Goal: Information Seeking & Learning: Learn about a topic

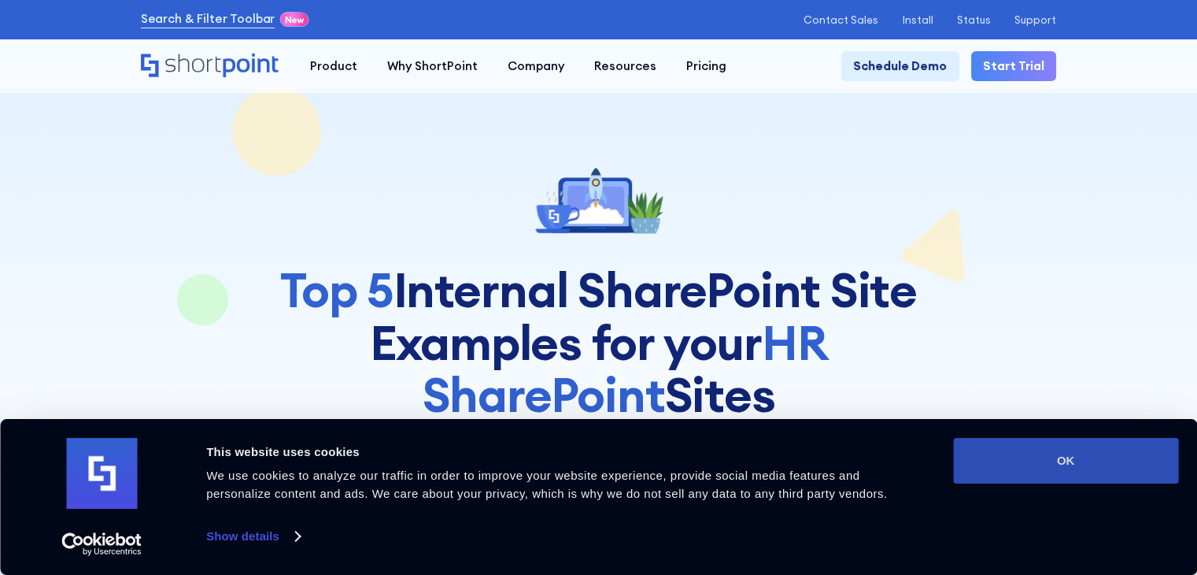
click at [1100, 464] on button "OK" at bounding box center [1065, 461] width 225 height 46
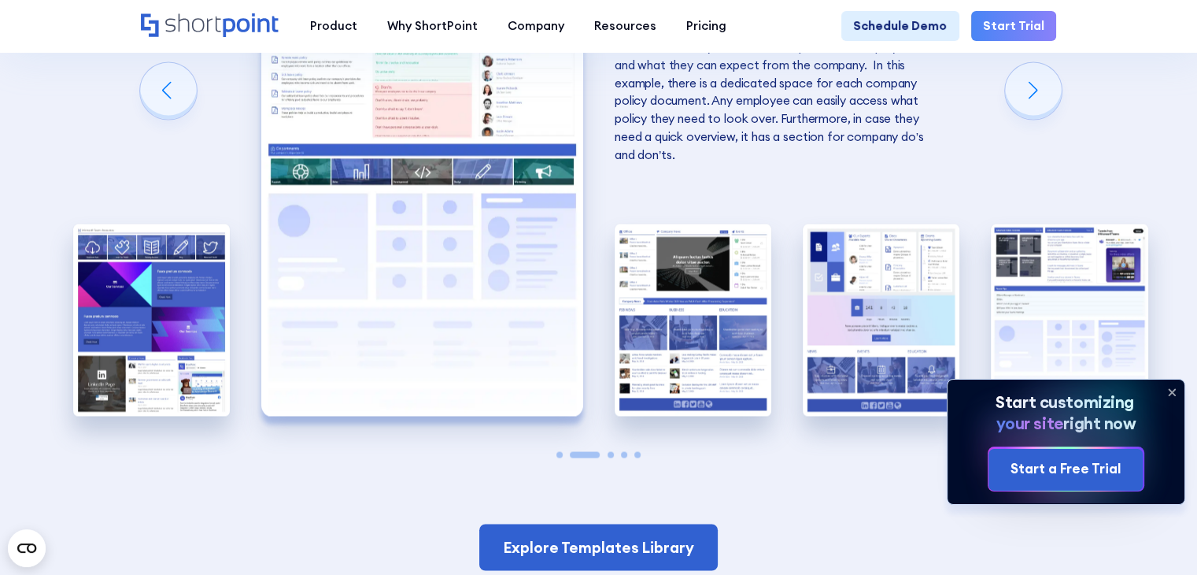
scroll to position [2755, 0]
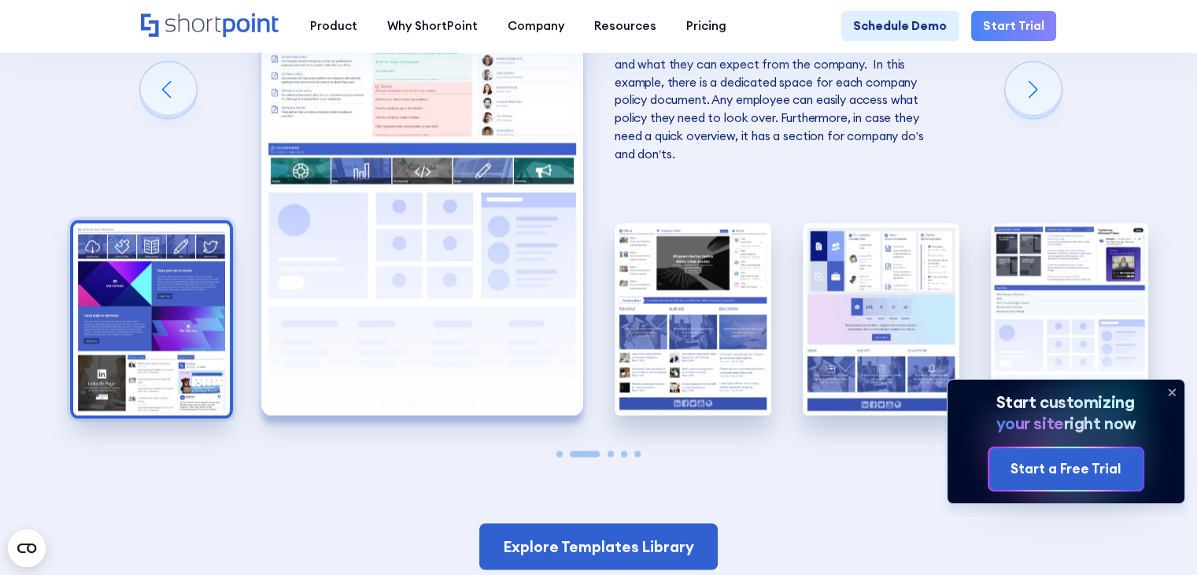
click at [145, 312] on img "1 / 5" at bounding box center [151, 319] width 157 height 193
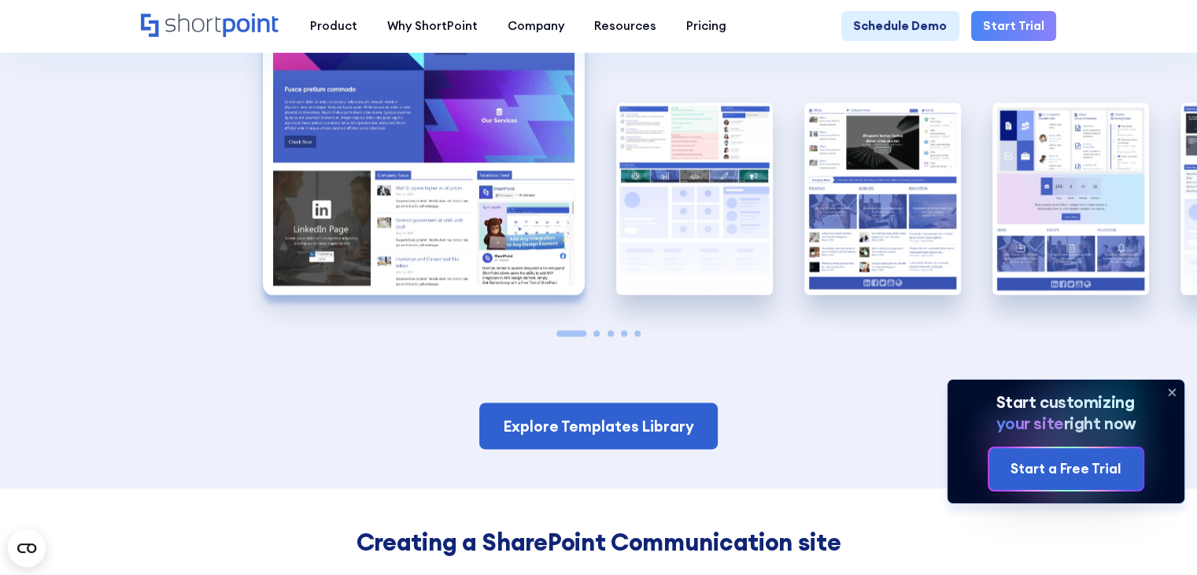
scroll to position [2912, 0]
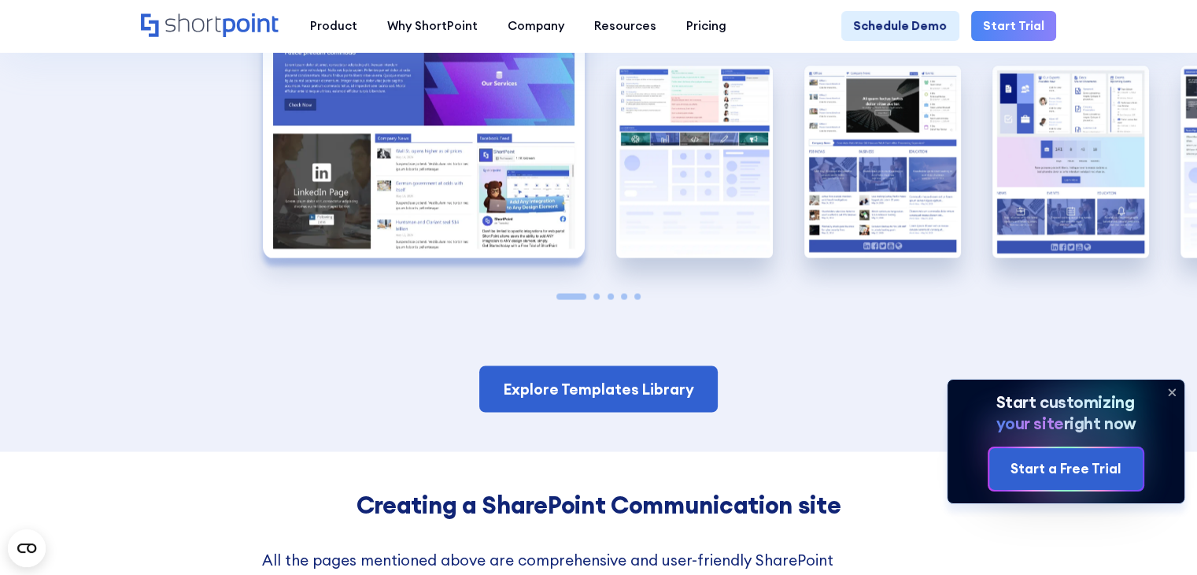
click at [577, 305] on div "A good HR homepage serves as a quick overview of all the services that the HR D…" at bounding box center [598, 59] width 157 height 492
drag, startPoint x: 576, startPoint y: 324, endPoint x: 623, endPoint y: 324, distance: 46.4
click at [623, 299] on div at bounding box center [598, 296] width 157 height 6
click at [601, 299] on div at bounding box center [598, 296] width 157 height 6
click at [609, 299] on span "Go to slide 3" at bounding box center [611, 296] width 6 height 6
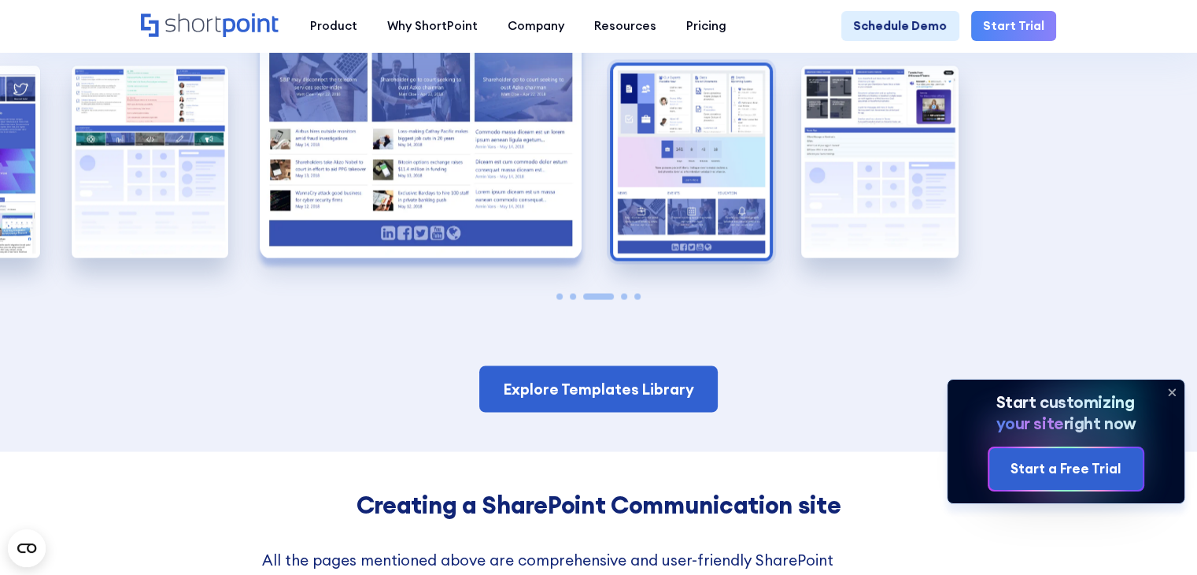
click at [682, 165] on img "4 / 5" at bounding box center [691, 161] width 157 height 193
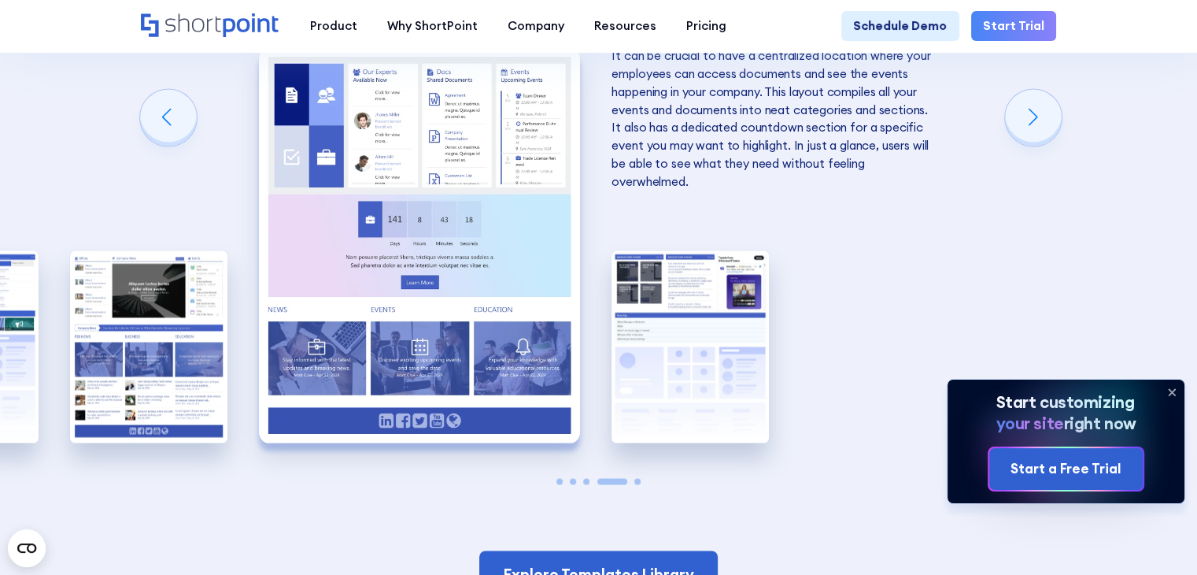
scroll to position [2755, 0]
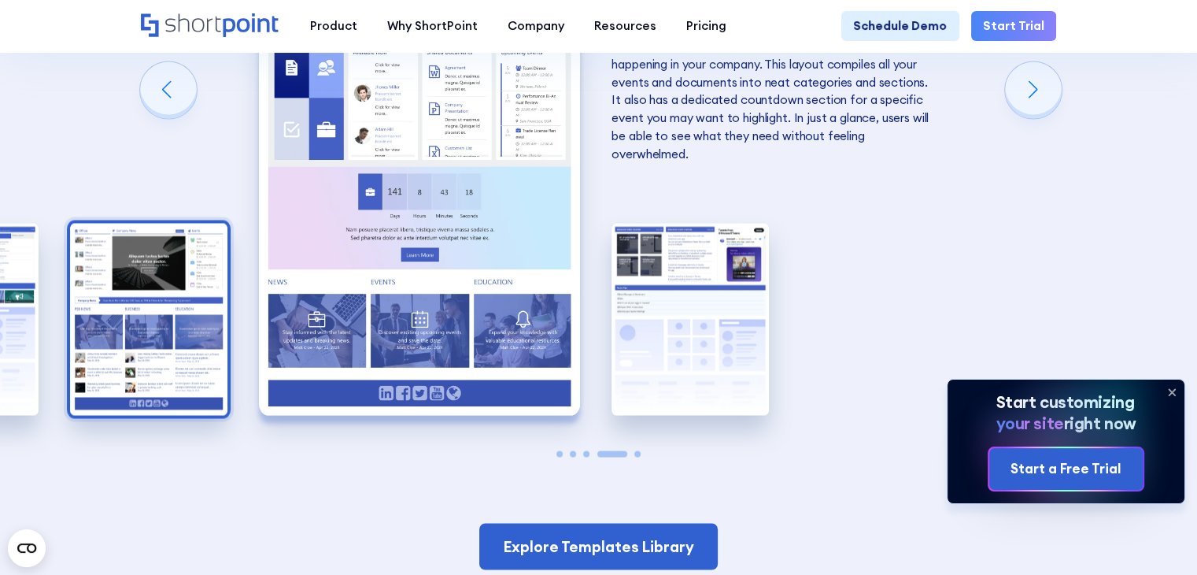
click at [217, 342] on img "3 / 5" at bounding box center [148, 319] width 157 height 193
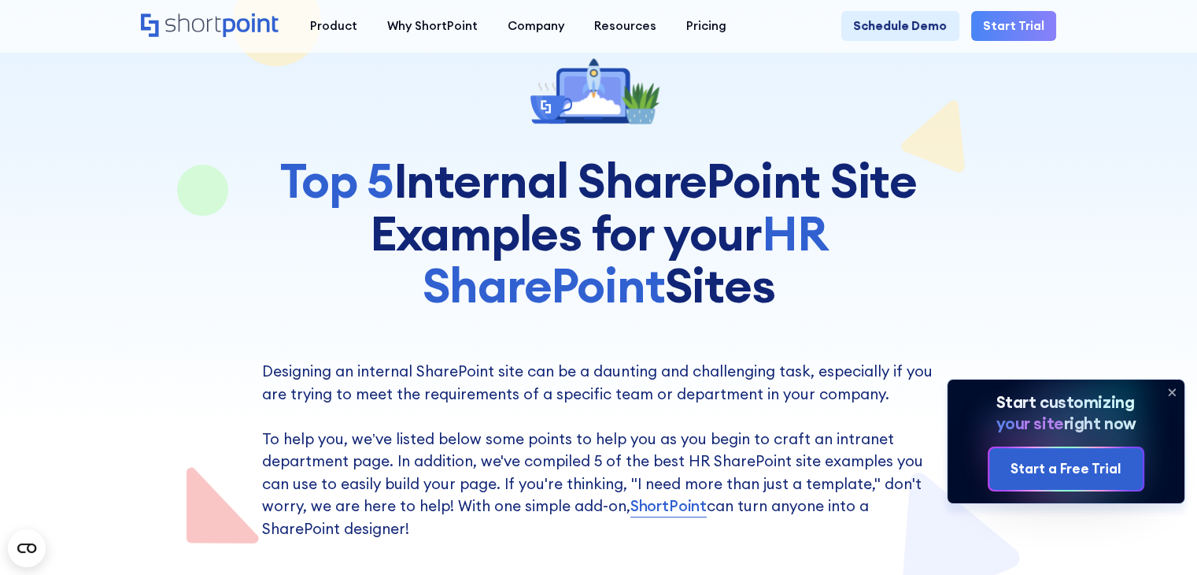
scroll to position [0, 0]
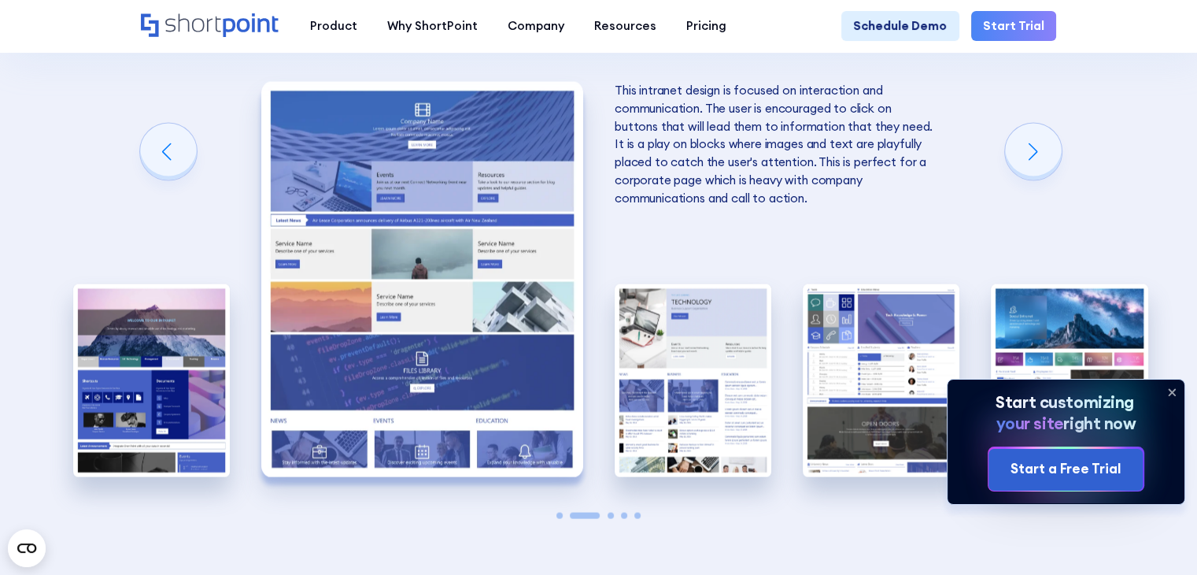
scroll to position [3070, 0]
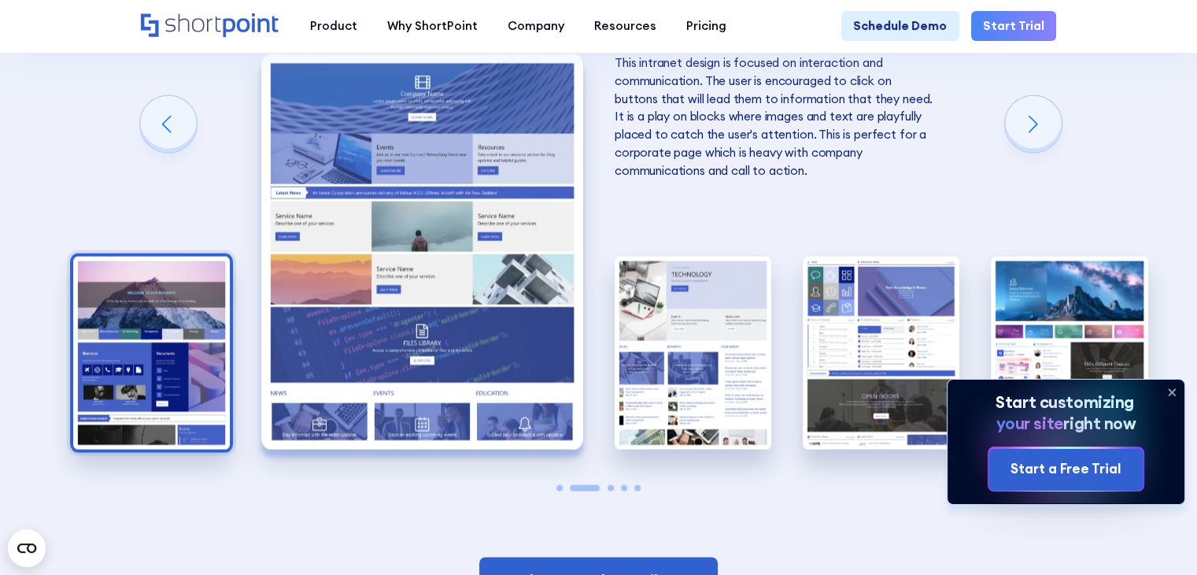
click at [105, 369] on img "1 / 5" at bounding box center [151, 353] width 157 height 193
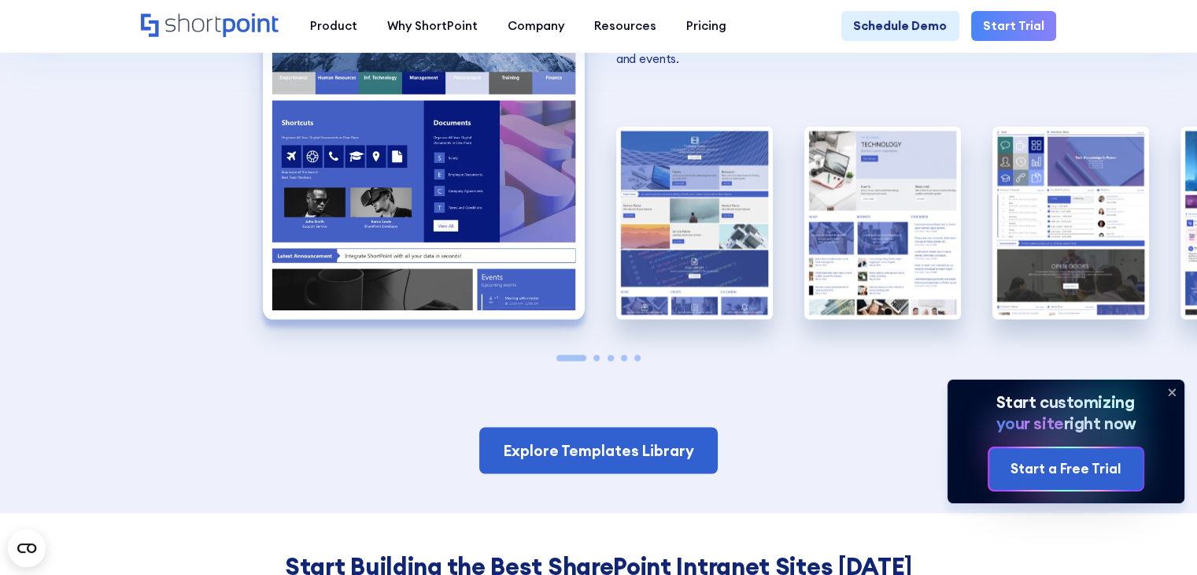
scroll to position [3227, 0]
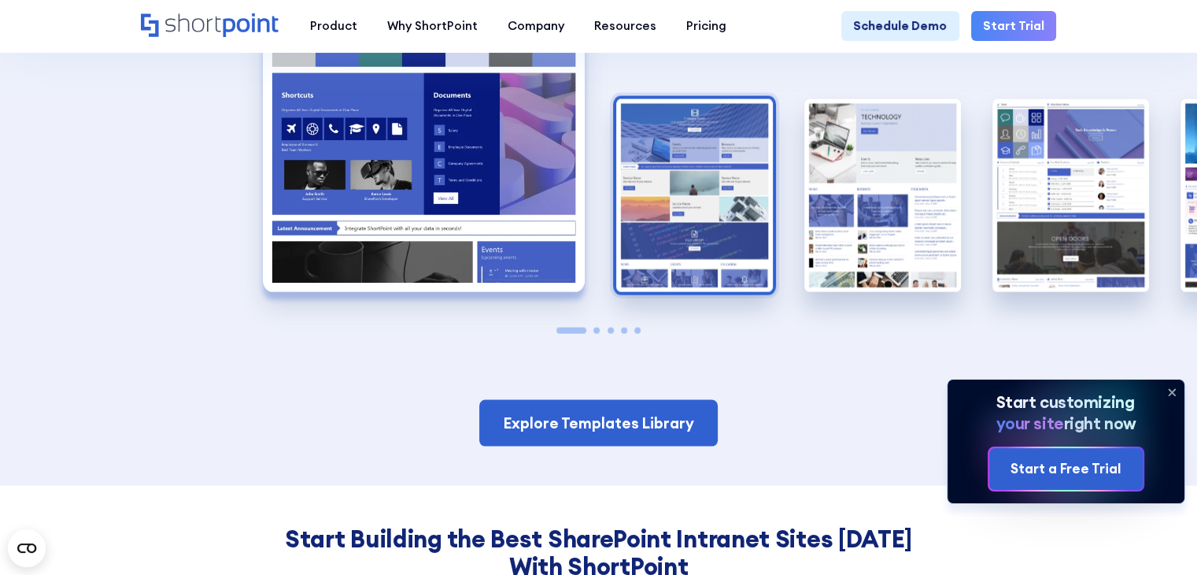
click at [678, 246] on img "2 / 5" at bounding box center [694, 195] width 157 height 193
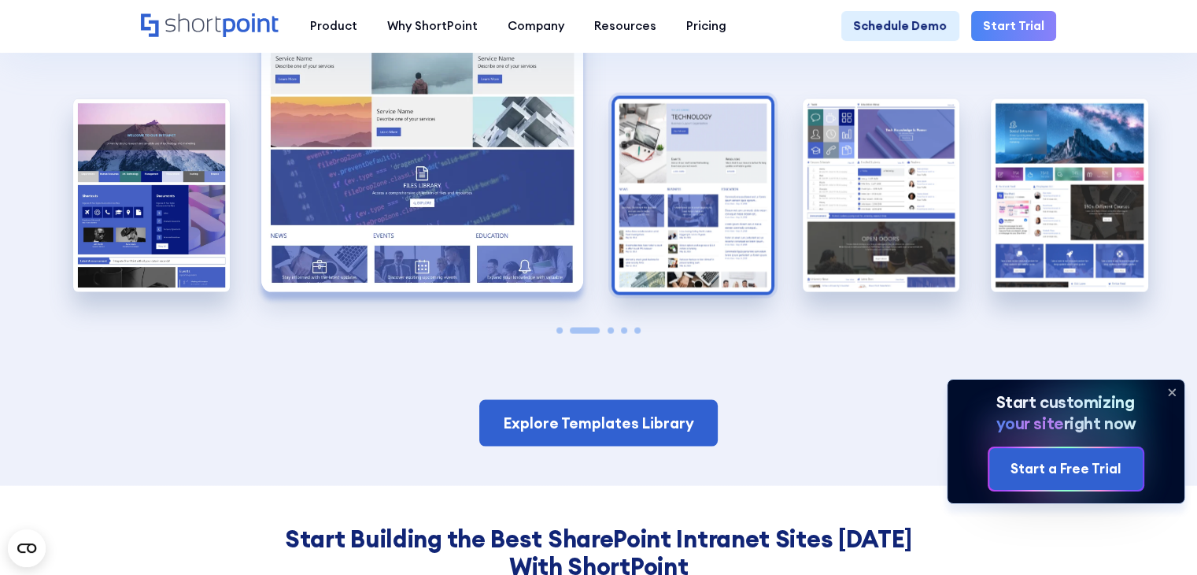
scroll to position [3070, 0]
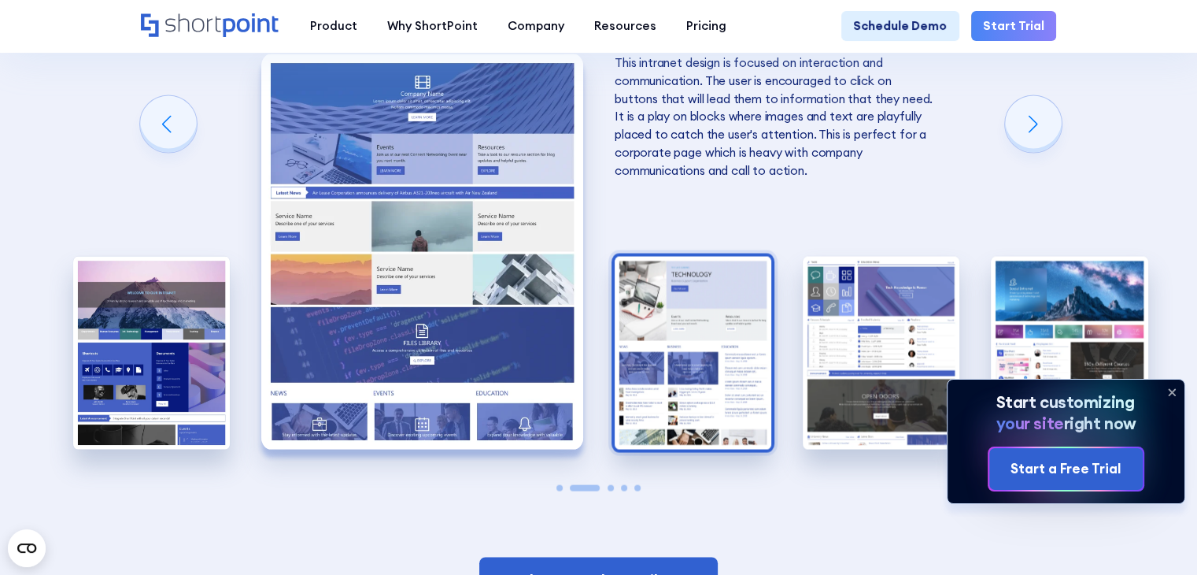
click at [749, 366] on img "3 / 5" at bounding box center [693, 353] width 157 height 193
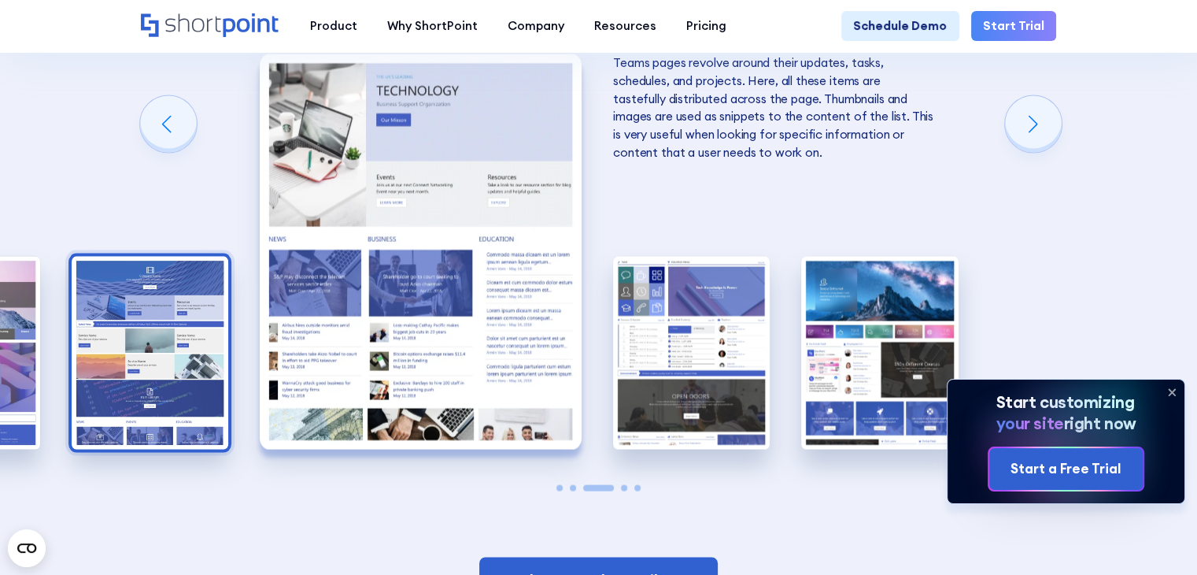
click at [179, 356] on img "2 / 5" at bounding box center [150, 353] width 157 height 193
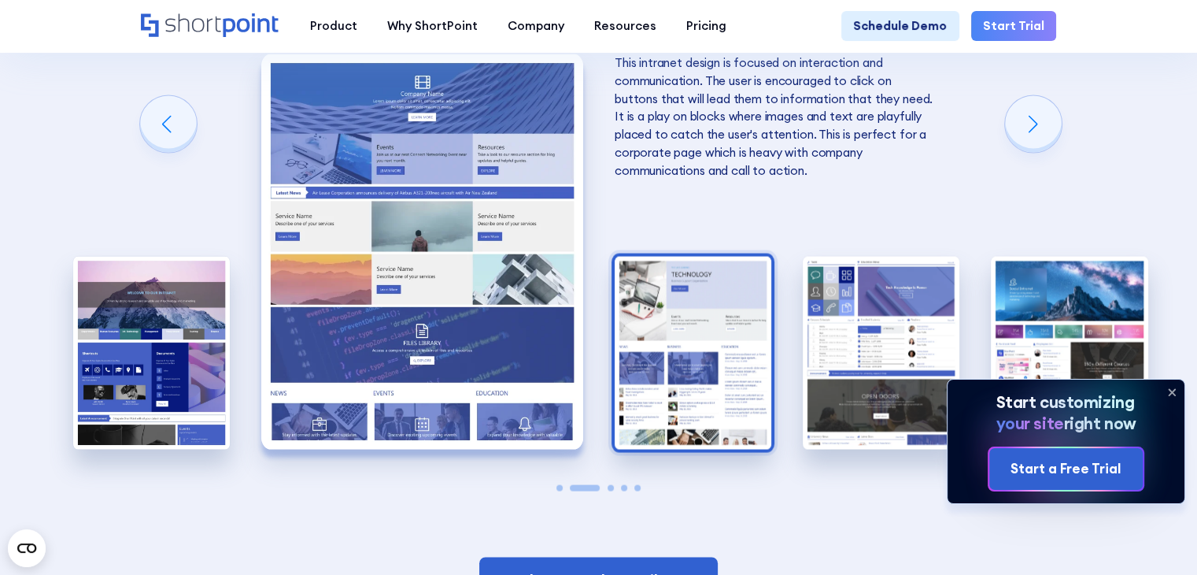
click at [689, 335] on img "3 / 5" at bounding box center [693, 353] width 157 height 193
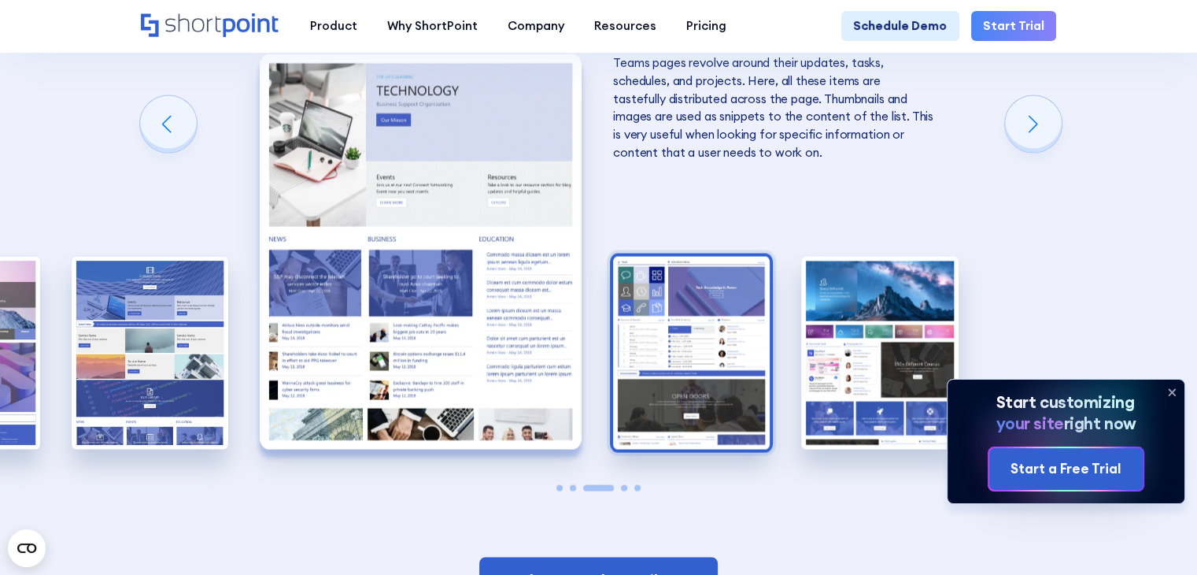
click at [714, 339] on img "4 / 5" at bounding box center [691, 353] width 157 height 193
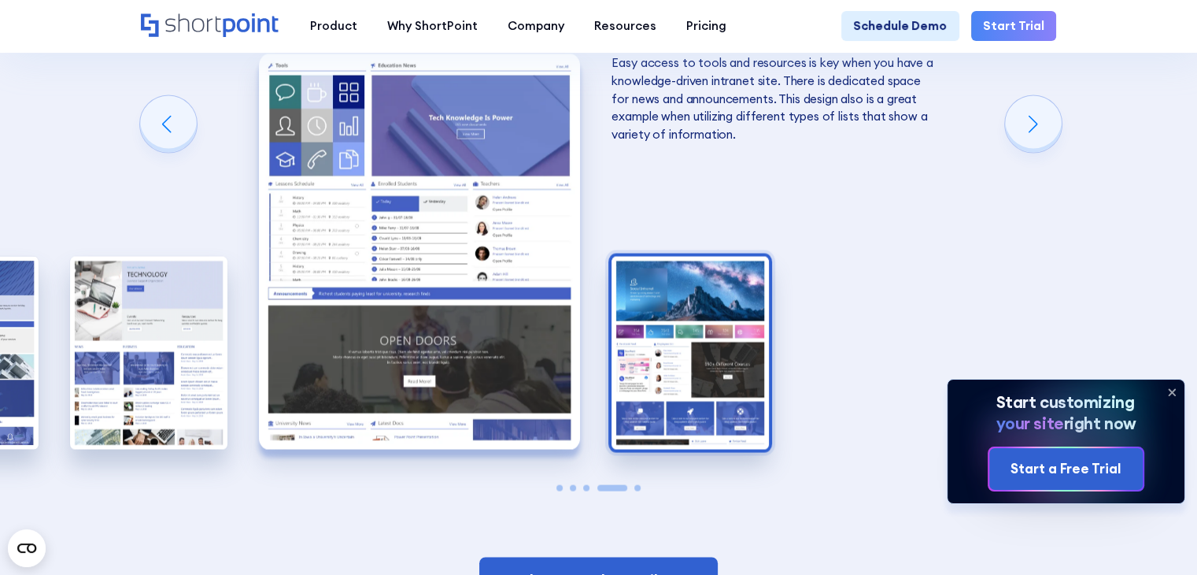
click at [726, 353] on img "5 / 5" at bounding box center [690, 353] width 157 height 193
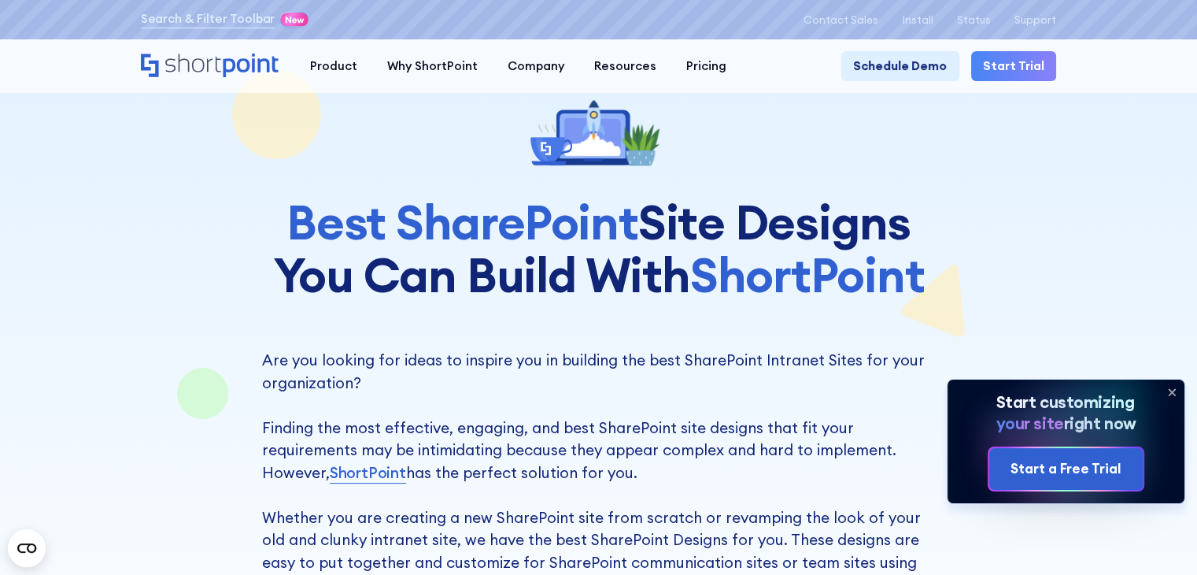
scroll to position [0, 0]
